Goal: Information Seeking & Learning: Learn about a topic

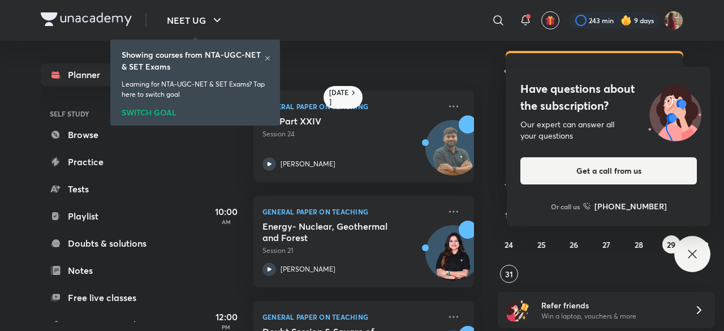
scroll to position [22, 0]
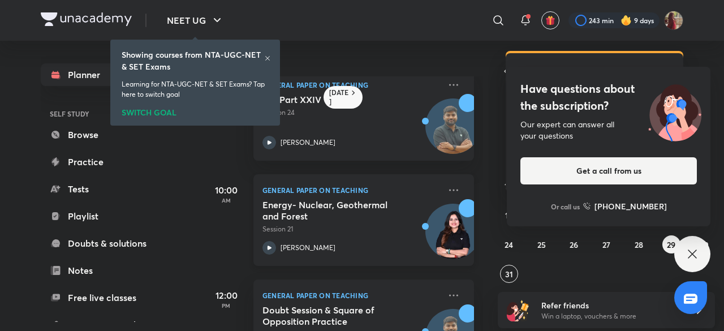
scroll to position [185, 0]
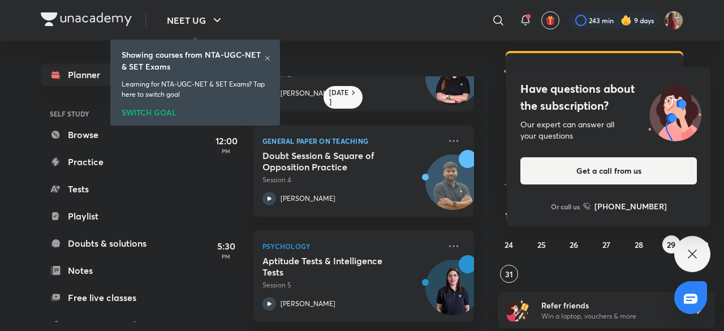
click at [694, 256] on icon at bounding box center [693, 254] width 14 height 14
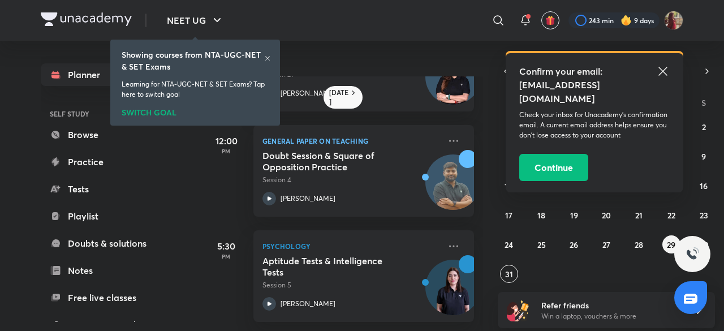
click at [658, 71] on icon at bounding box center [664, 72] width 14 height 14
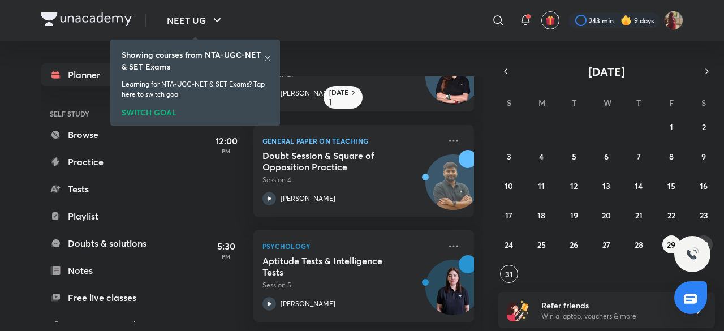
click at [713, 244] on button "30" at bounding box center [704, 244] width 18 height 18
click at [271, 302] on icon at bounding box center [270, 304] width 4 height 4
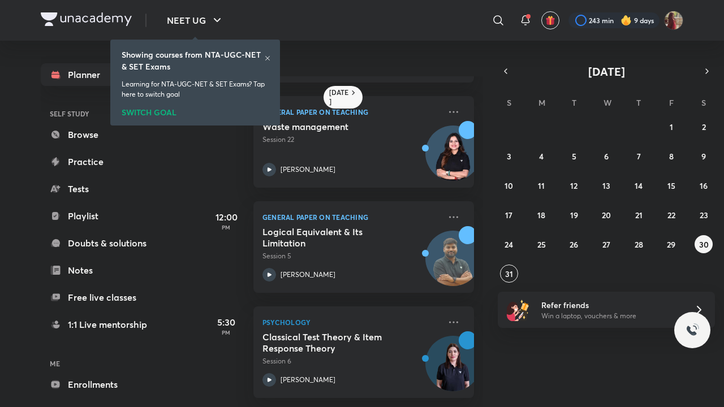
scroll to position [109, 0]
